Goal: Task Accomplishment & Management: Use online tool/utility

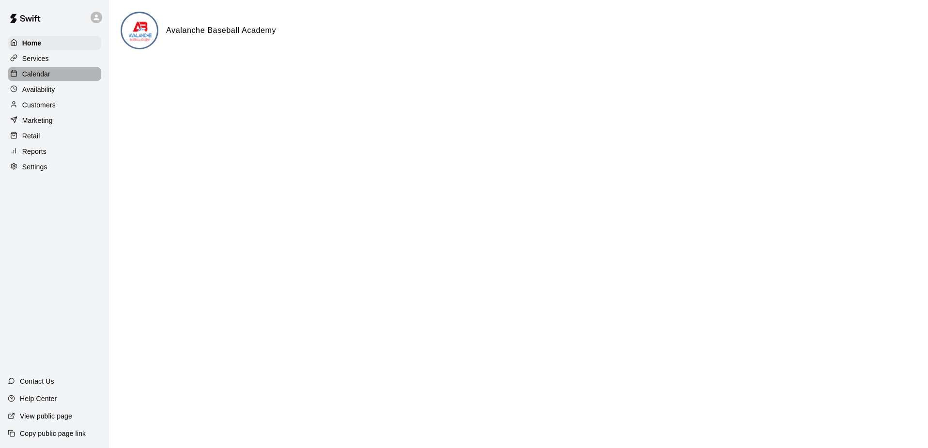
click at [39, 75] on p "Calendar" at bounding box center [36, 74] width 28 height 10
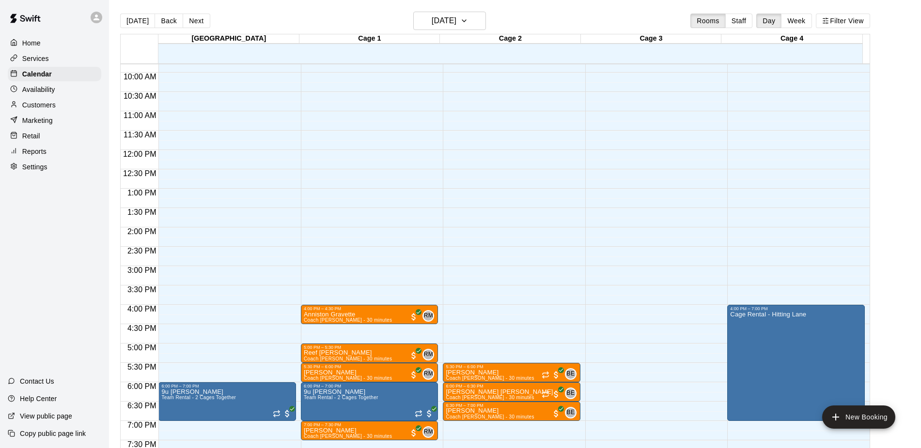
scroll to position [388, 0]
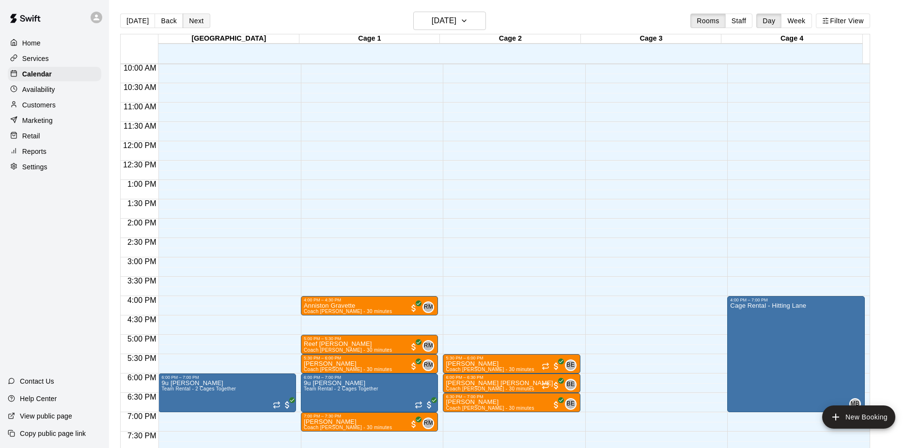
click at [195, 19] on button "Next" at bounding box center [196, 21] width 27 height 15
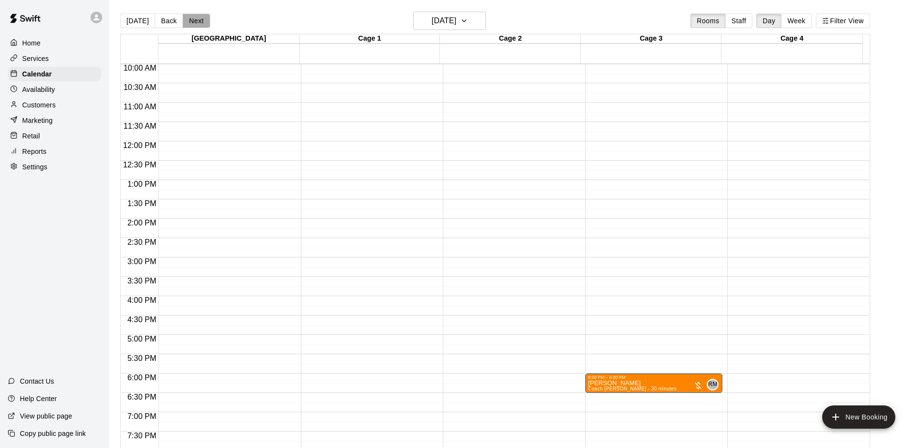
click at [195, 19] on button "Next" at bounding box center [196, 21] width 27 height 15
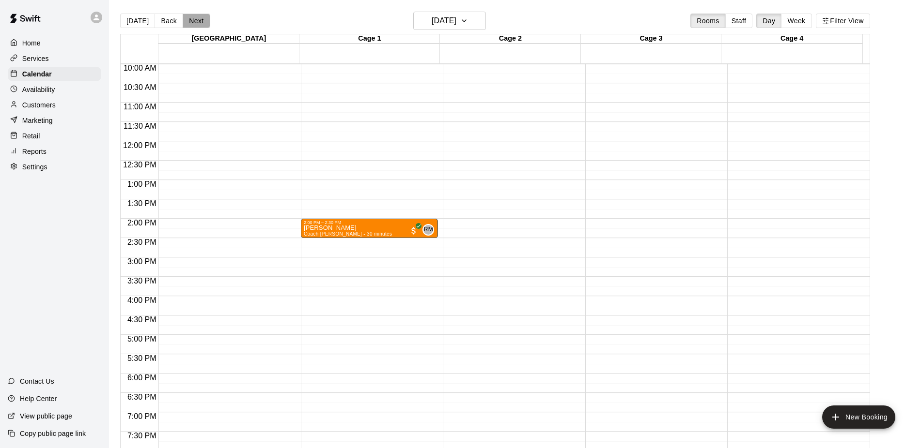
click at [195, 19] on button "Next" at bounding box center [196, 21] width 27 height 15
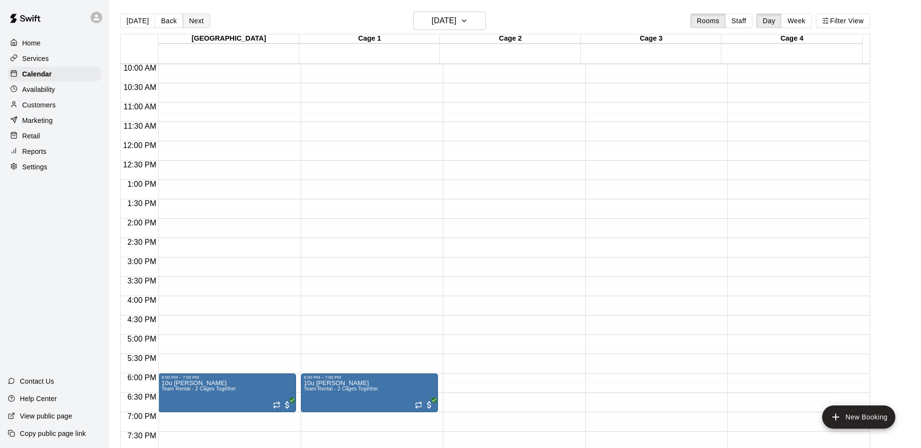
click at [195, 19] on button "Next" at bounding box center [196, 21] width 27 height 15
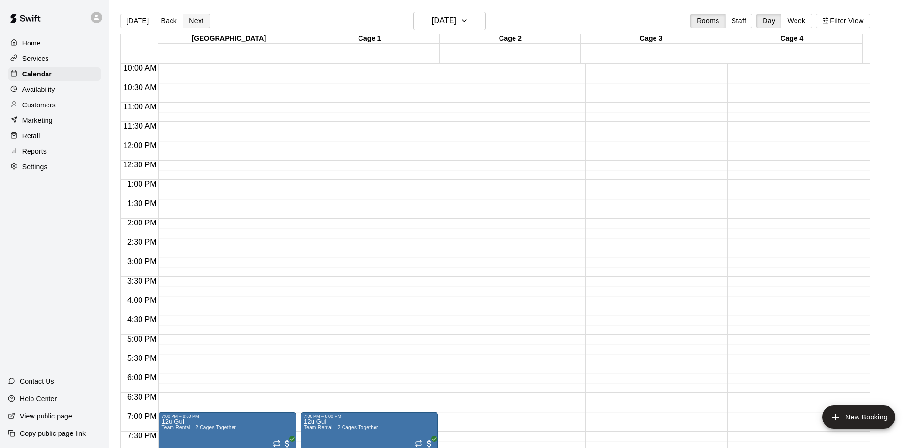
click at [195, 19] on button "Next" at bounding box center [196, 21] width 27 height 15
